Goal: Task Accomplishment & Management: Complete application form

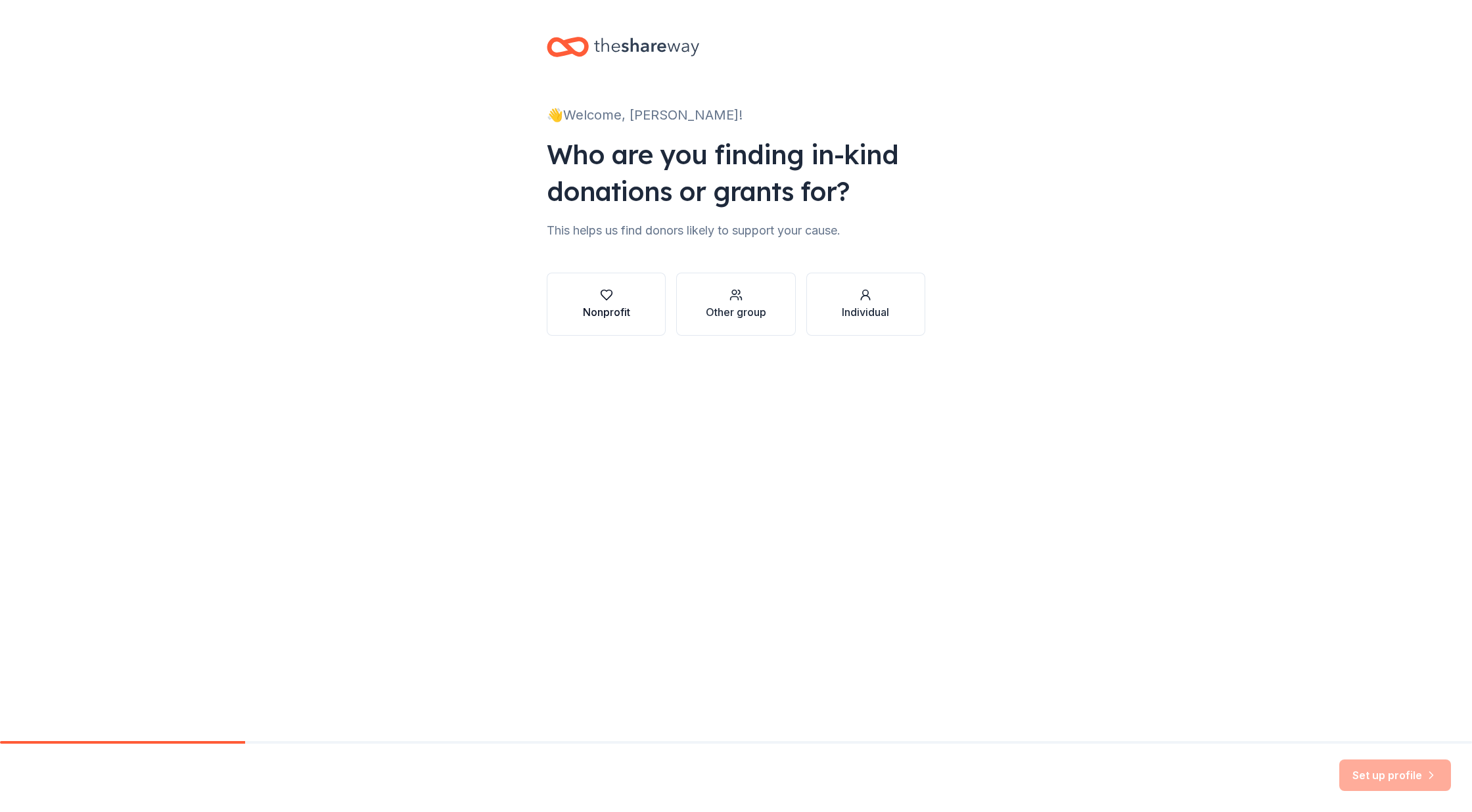
click at [595, 297] on div "button" at bounding box center [607, 295] width 48 height 13
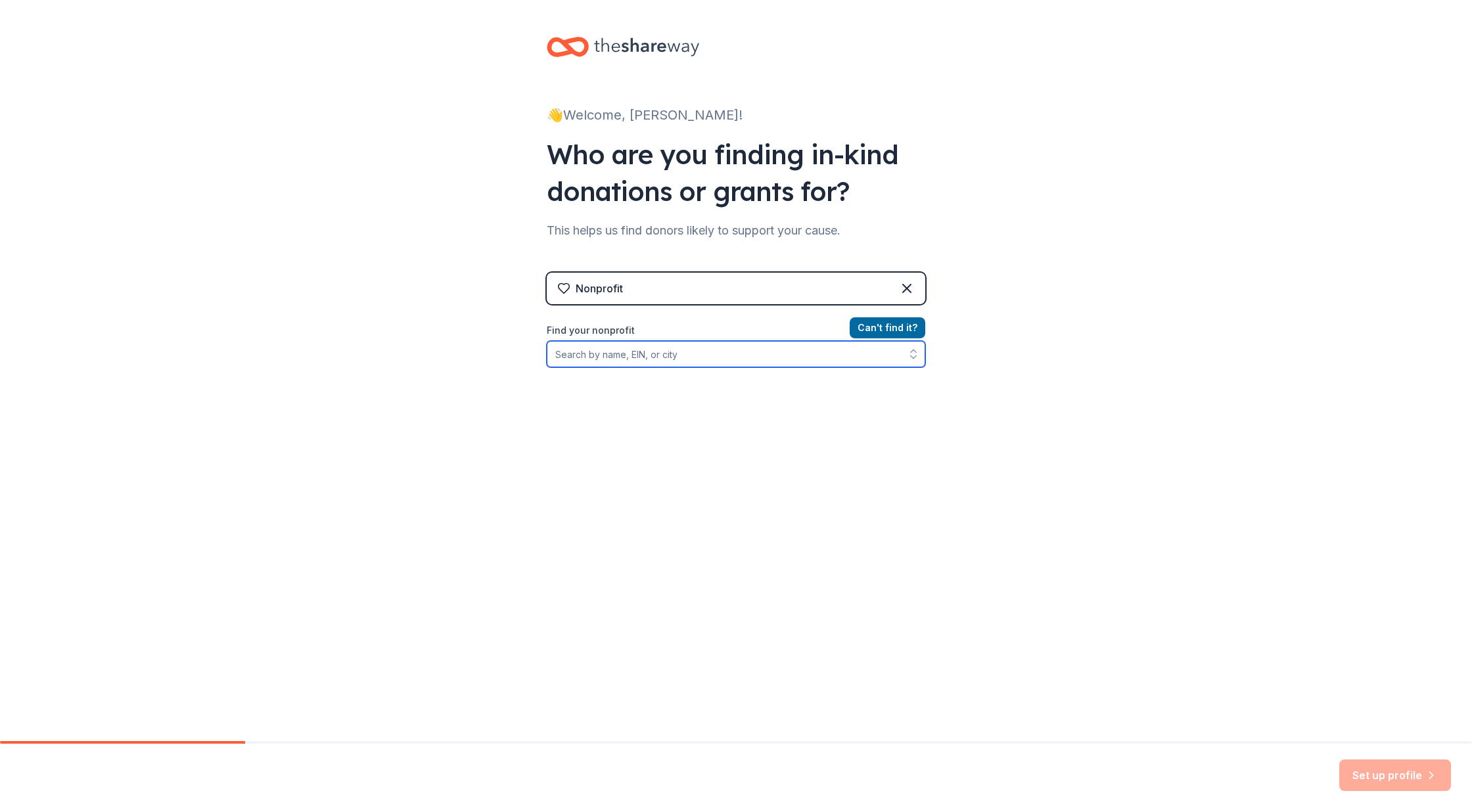
click at [723, 353] on input "Find your nonprofit" at bounding box center [736, 354] width 378 height 26
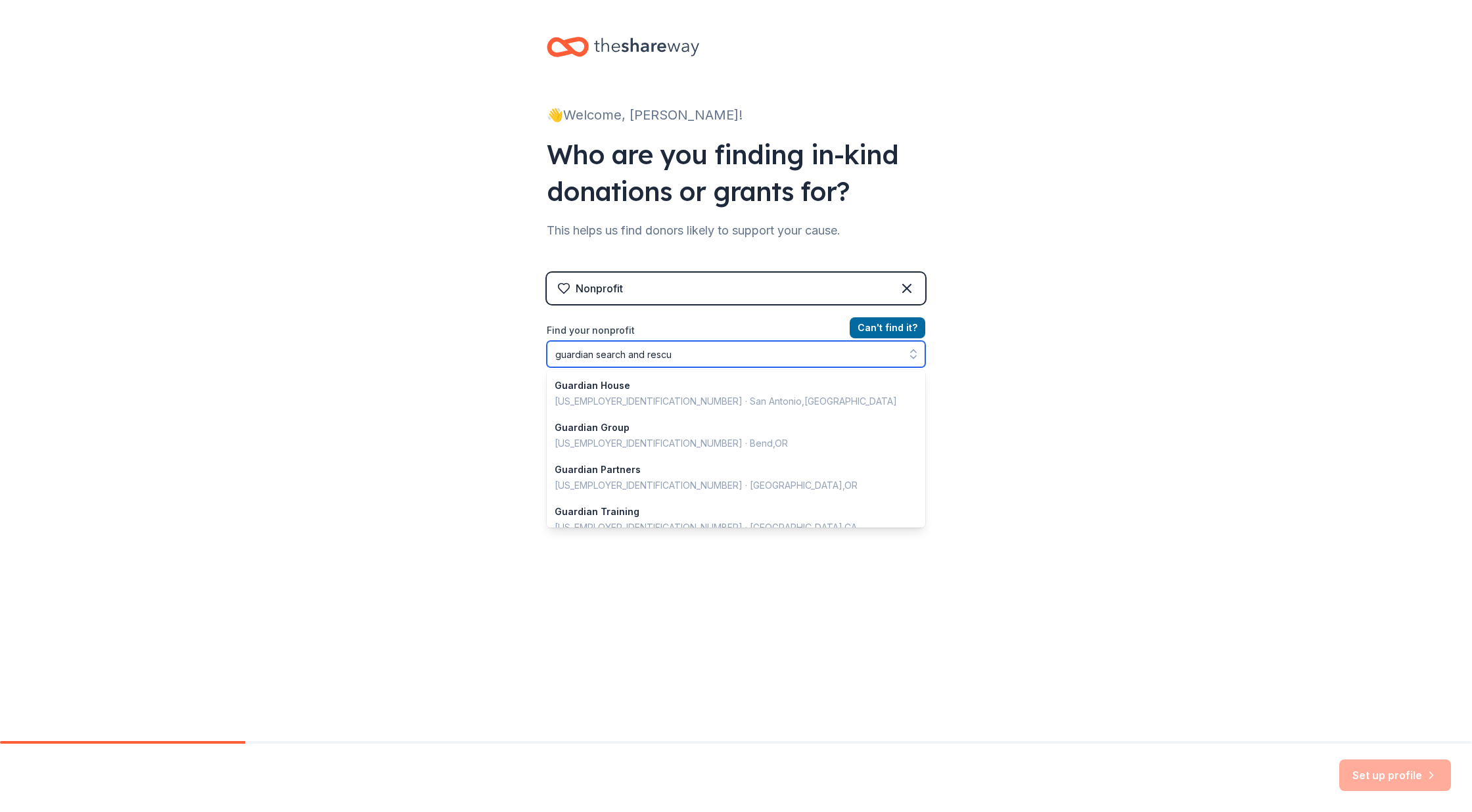
type input "guardian search and rescue"
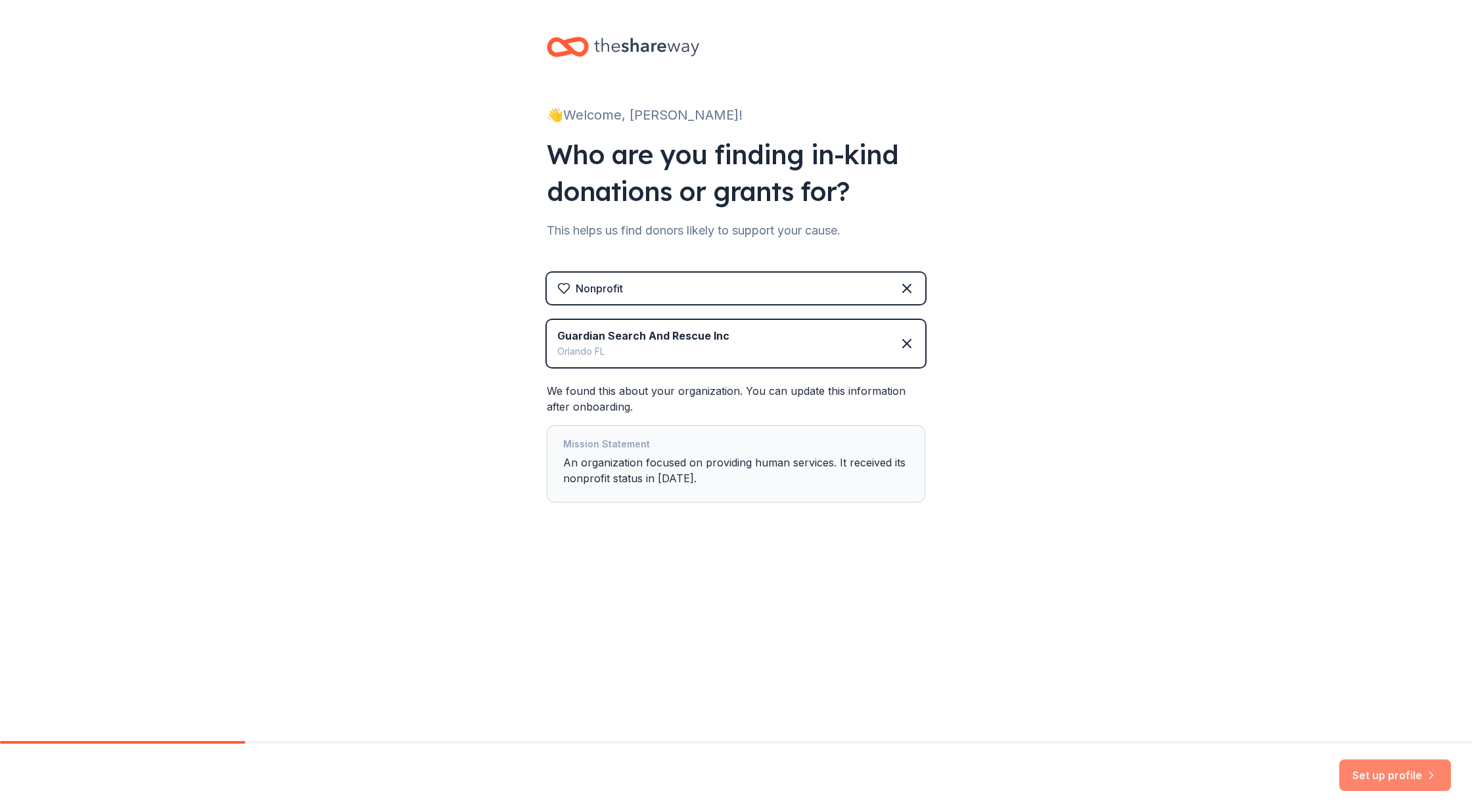
click at [1373, 779] on button "Set up profile" at bounding box center [1395, 775] width 111 height 31
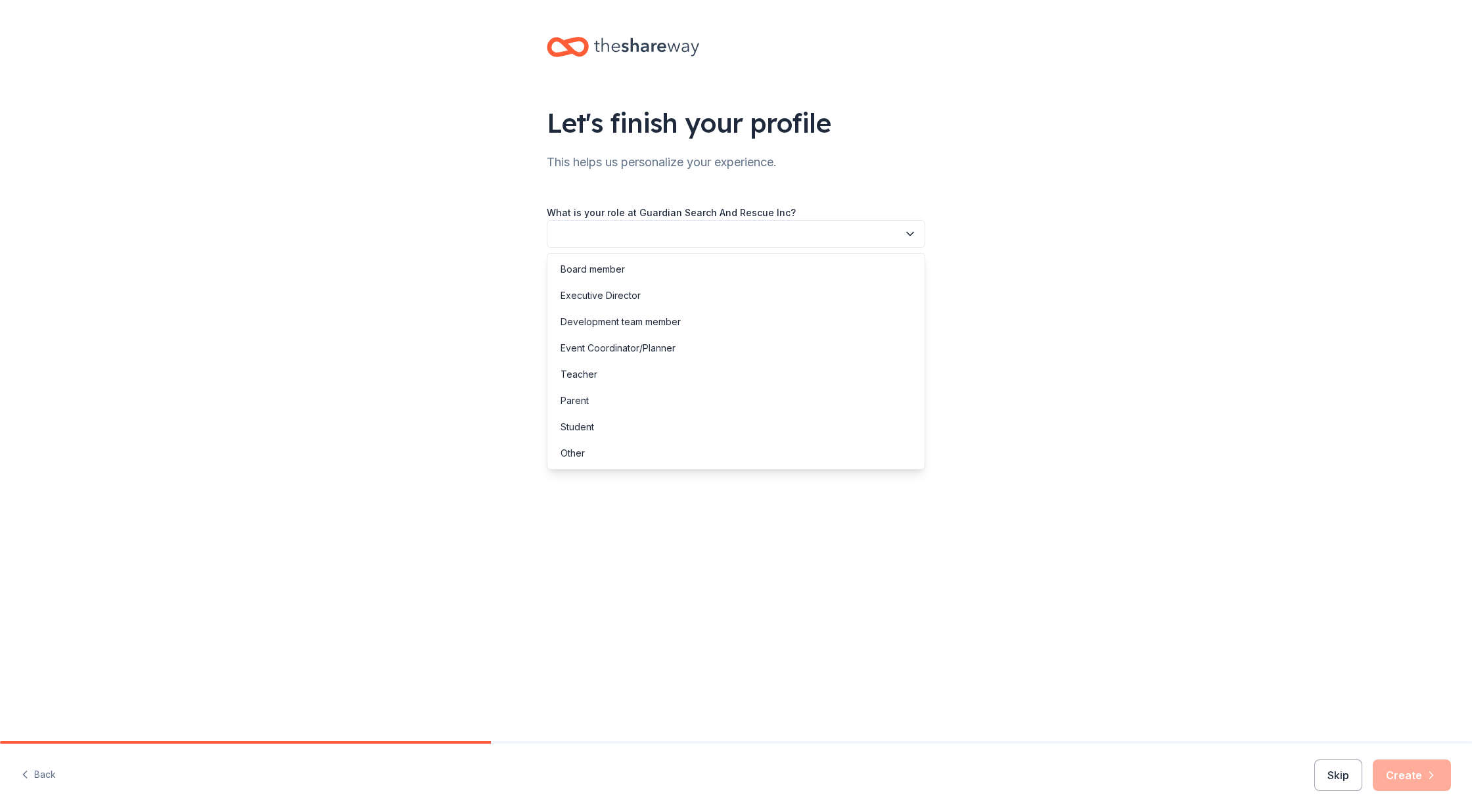
click at [734, 236] on button "button" at bounding box center [736, 234] width 378 height 28
click at [602, 299] on div "Executive Director" at bounding box center [600, 295] width 80 height 16
click at [602, 295] on button "button" at bounding box center [736, 293] width 378 height 28
click at [600, 326] on div "This is my first time!" at bounding box center [602, 328] width 84 height 16
click at [600, 350] on button "button" at bounding box center [736, 352] width 378 height 28
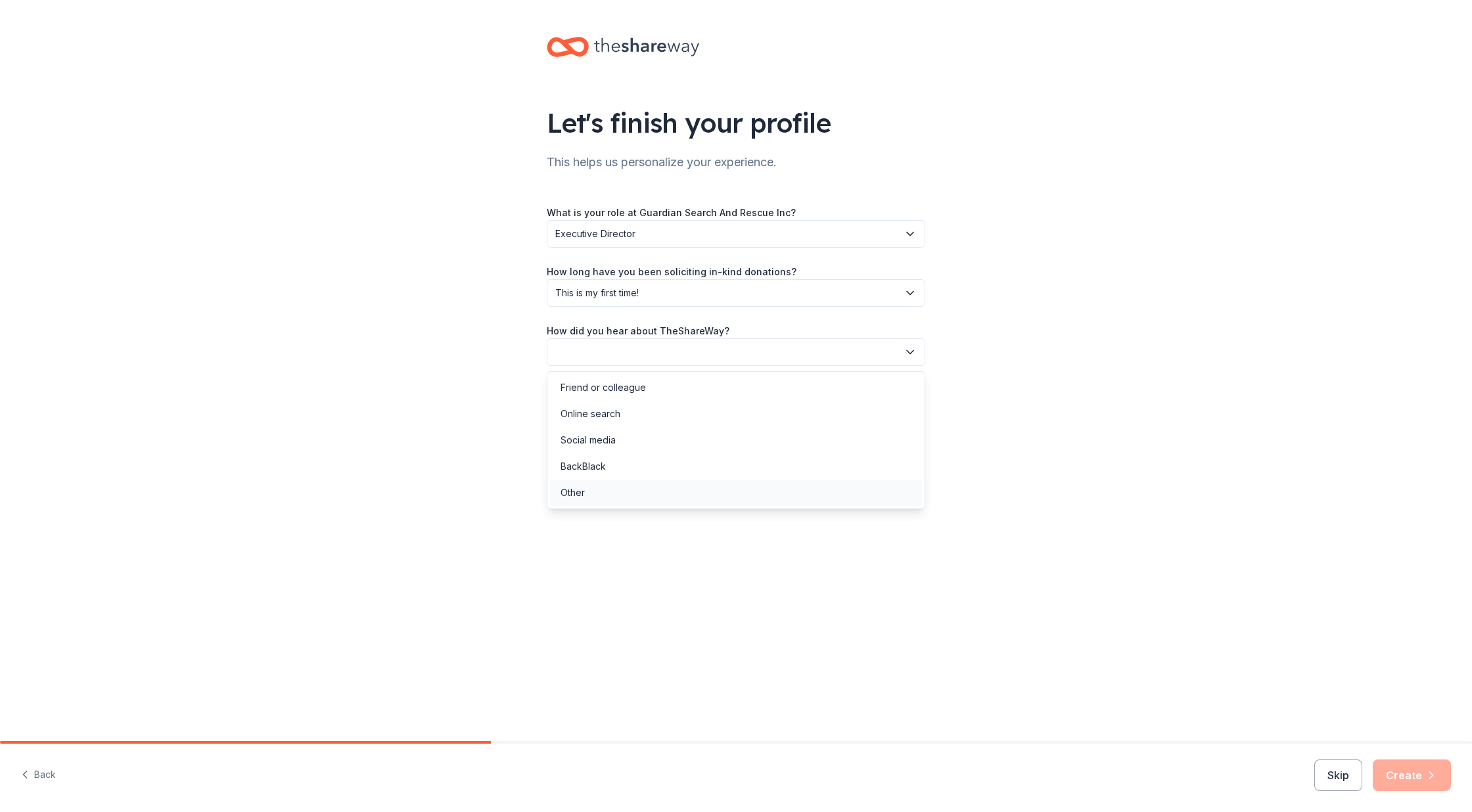
click at [584, 498] on div "Other" at bounding box center [573, 492] width 24 height 16
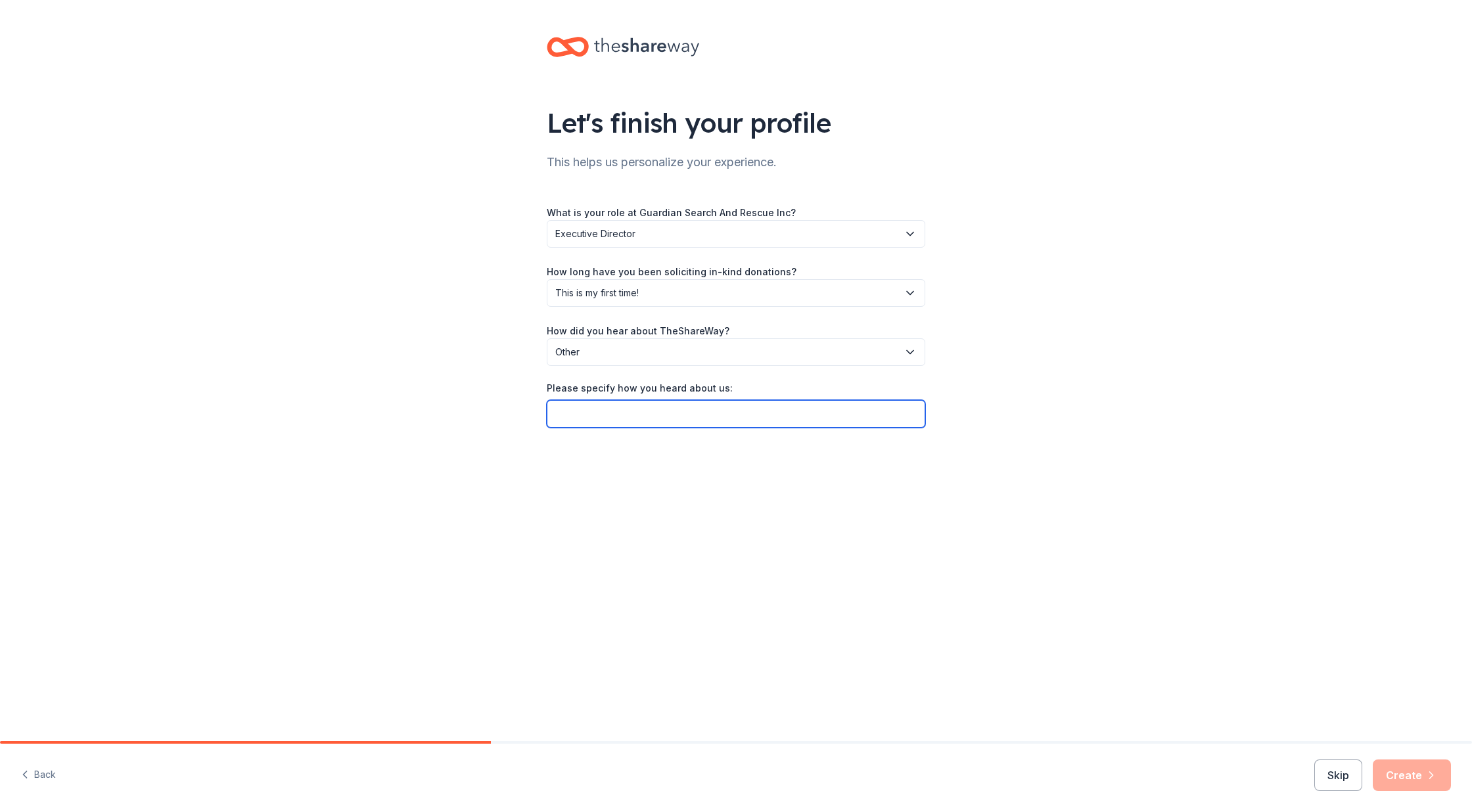
click at [594, 418] on input "Please specify how you heard about us:" at bounding box center [736, 413] width 378 height 28
type input "SCORE, INC."
click at [1401, 783] on button "Create" at bounding box center [1412, 775] width 78 height 31
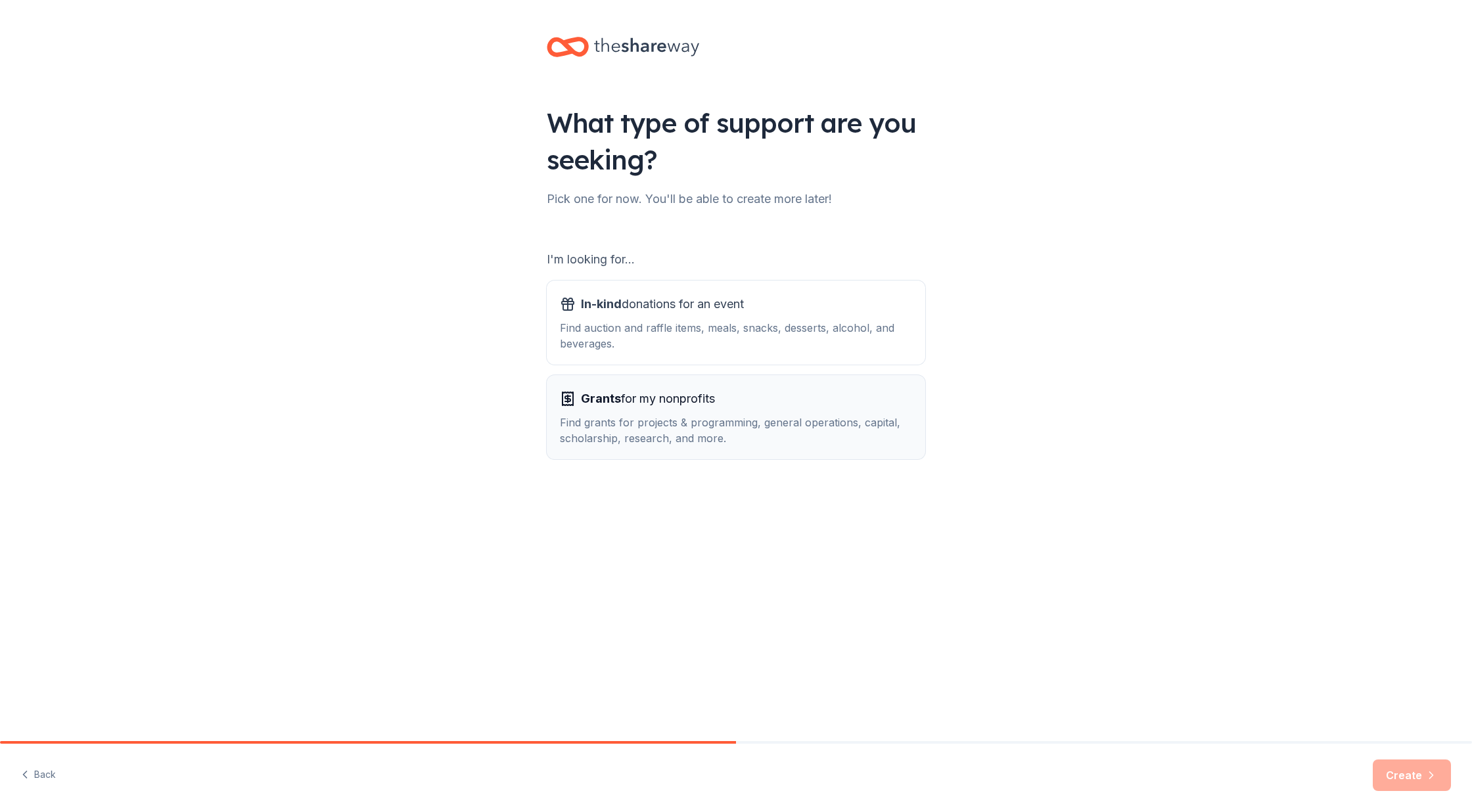
click at [628, 430] on div "Find grants for projects & programming, general operations, capital, scholarshi…" at bounding box center [736, 430] width 352 height 31
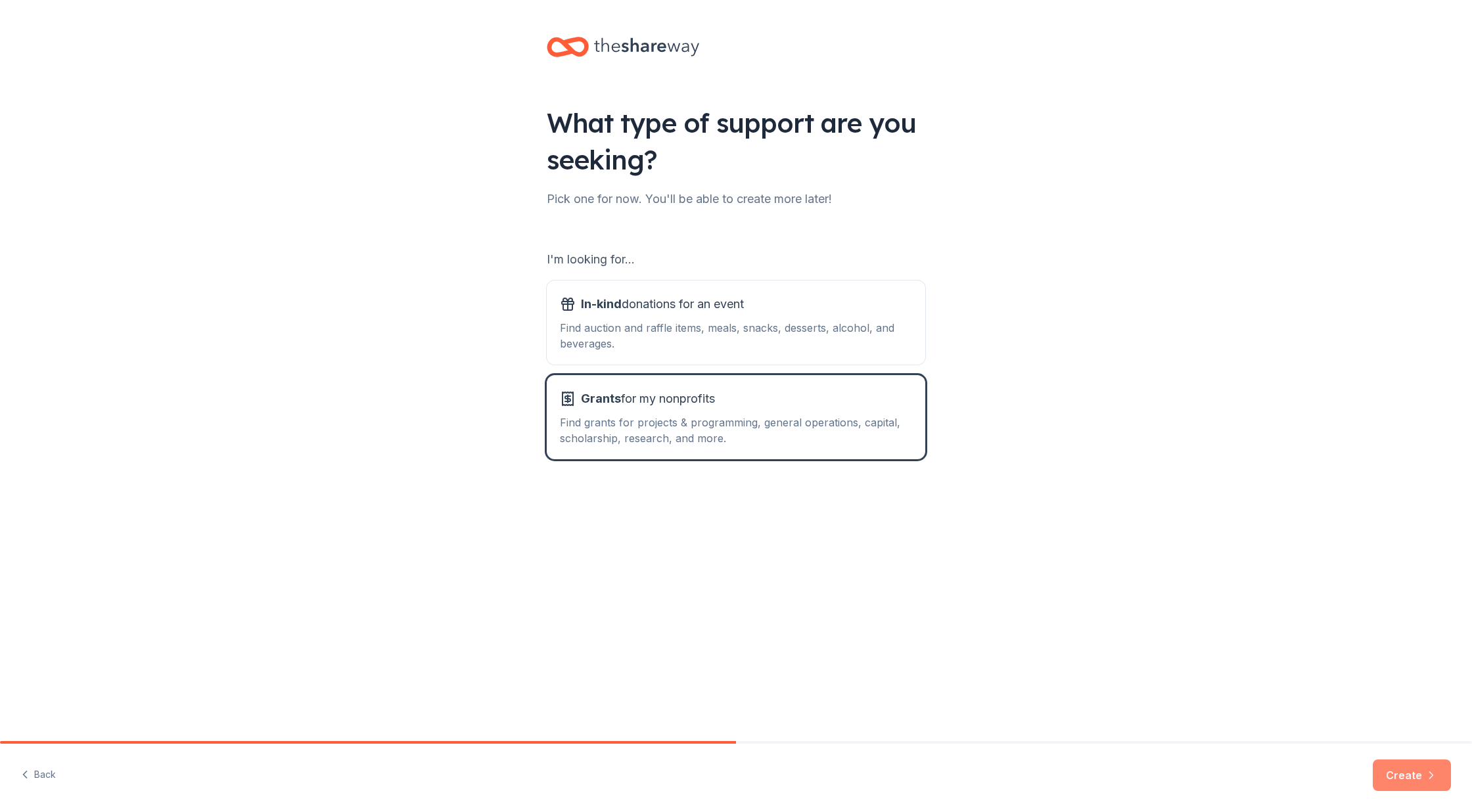
click at [1395, 768] on button "Create" at bounding box center [1412, 775] width 78 height 31
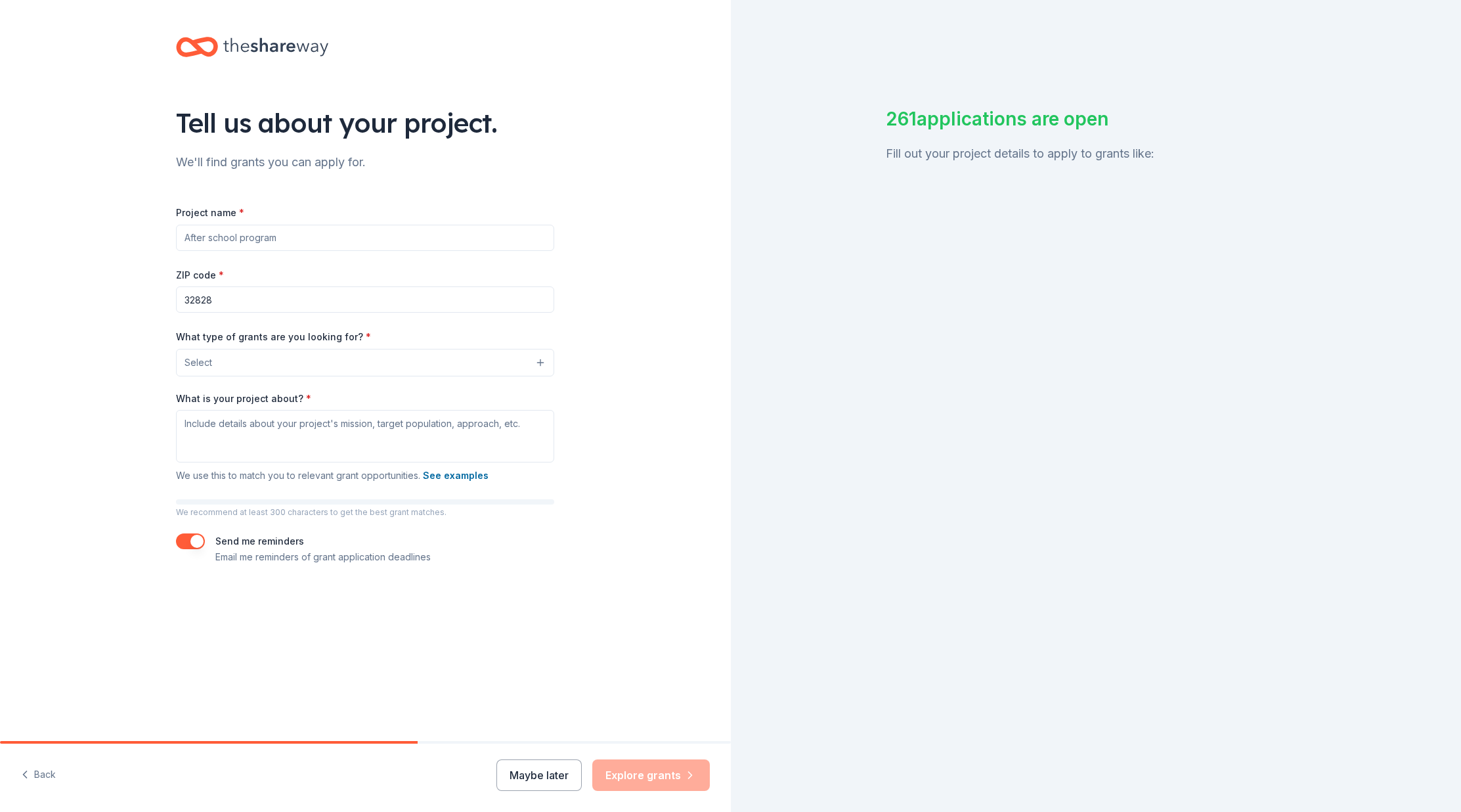
drag, startPoint x: 320, startPoint y: 242, endPoint x: 248, endPoint y: 236, distance: 72.2
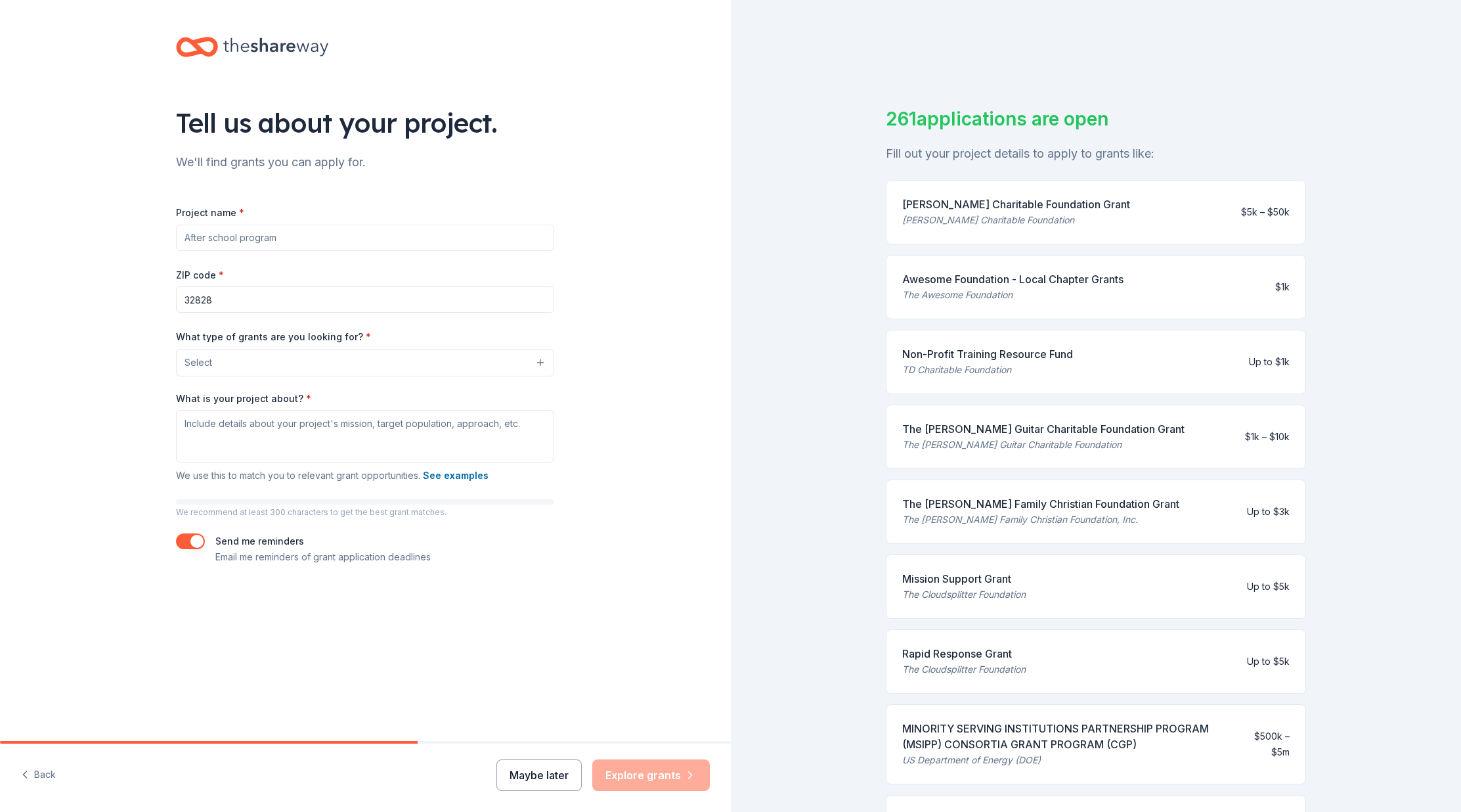
click at [528, 778] on button "Maybe later" at bounding box center [539, 775] width 86 height 31
click at [530, 777] on button "Maybe later" at bounding box center [539, 775] width 86 height 31
